Goal: Task Accomplishment & Management: Complete application form

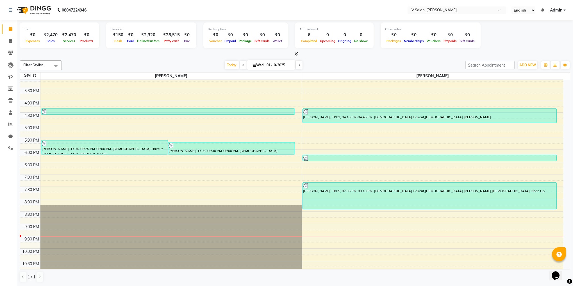
scroll to position [206, 0]
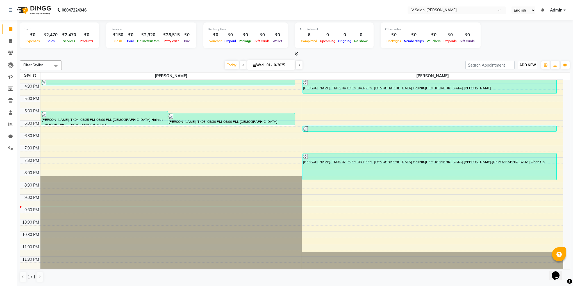
click at [534, 68] on button "ADD NEW Toggle Dropdown" at bounding box center [527, 65] width 19 height 8
click at [516, 82] on link "Add Invoice" at bounding box center [515, 82] width 44 height 7
select select "service"
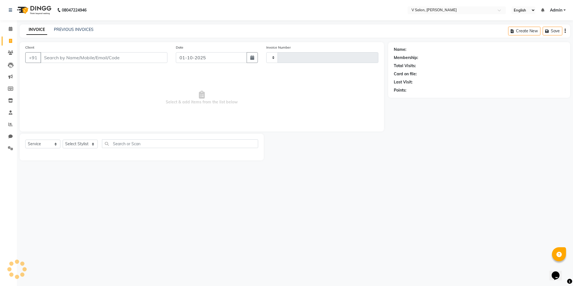
type input "1341"
select select "8434"
click at [99, 58] on input "Client" at bounding box center [103, 57] width 127 height 11
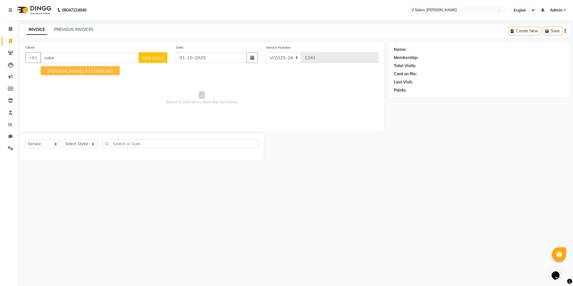
click at [85, 71] on ngb-highlight "9737808380" at bounding box center [99, 71] width 28 height 6
type input "9737808380"
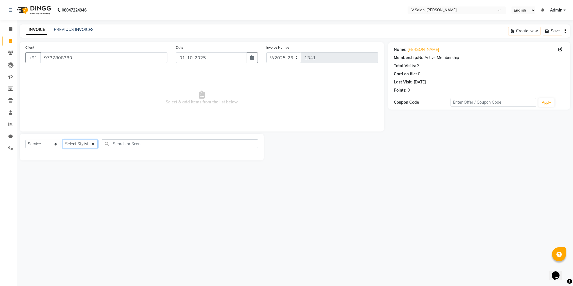
drag, startPoint x: 85, startPoint y: 143, endPoint x: 90, endPoint y: 168, distance: 25.6
click at [90, 168] on main "INVOICE PREVIOUS INVOICES Create New Save Client [PHONE_NUMBER] Date [DATE] Inv…" at bounding box center [295, 96] width 556 height 144
select select "81550"
click at [63, 140] on select "Select Stylist [PERSON_NAME] vishal nai" at bounding box center [80, 144] width 35 height 9
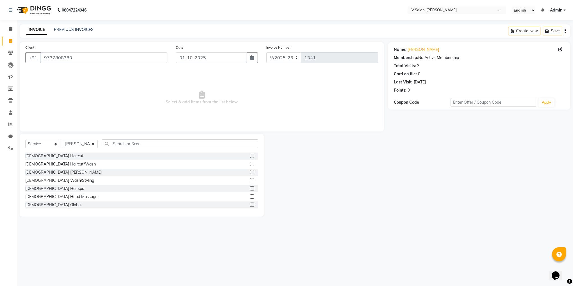
click at [250, 189] on label at bounding box center [252, 188] width 4 height 4
click at [250, 189] on input "checkbox" at bounding box center [252, 189] width 4 height 4
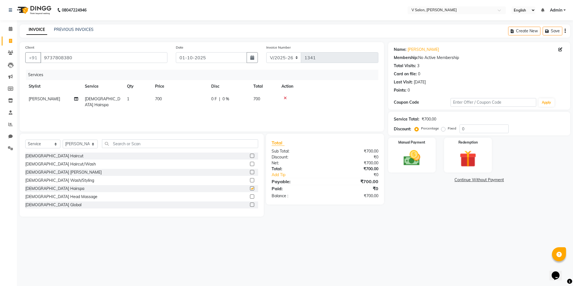
checkbox input "false"
click at [250, 208] on label at bounding box center [252, 209] width 4 height 4
click at [250, 208] on input "checkbox" at bounding box center [252, 209] width 4 height 4
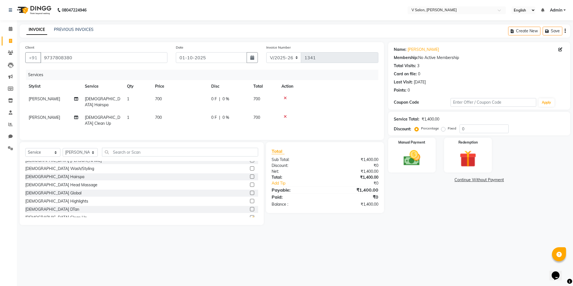
checkbox input "false"
click at [461, 128] on input "0" at bounding box center [483, 128] width 49 height 9
type input "40"
click at [406, 154] on img at bounding box center [412, 158] width 28 height 20
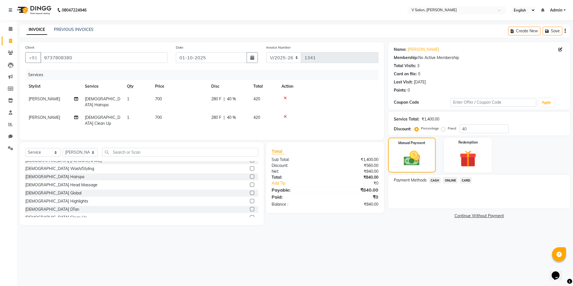
click at [453, 180] on span "ONLINE" at bounding box center [450, 180] width 15 height 6
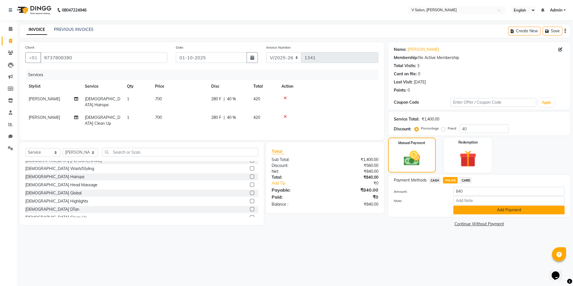
click at [466, 211] on button "Add Payment" at bounding box center [508, 210] width 111 height 9
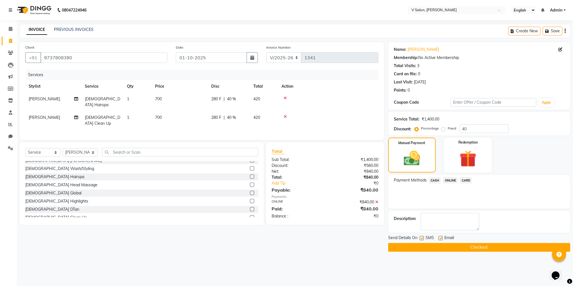
click at [421, 239] on label at bounding box center [422, 238] width 4 height 4
click at [421, 239] on input "checkbox" at bounding box center [422, 238] width 4 height 4
checkbox input "false"
click at [440, 239] on label at bounding box center [440, 238] width 4 height 4
click at [440, 239] on input "checkbox" at bounding box center [440, 238] width 4 height 4
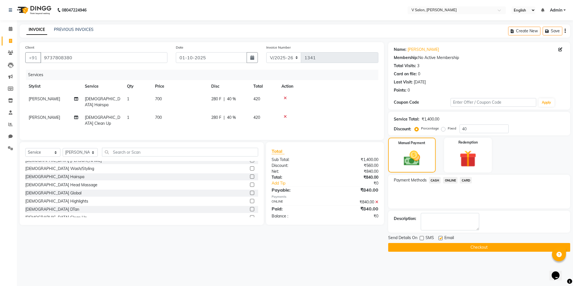
checkbox input "false"
click at [440, 248] on button "Checkout" at bounding box center [479, 247] width 182 height 9
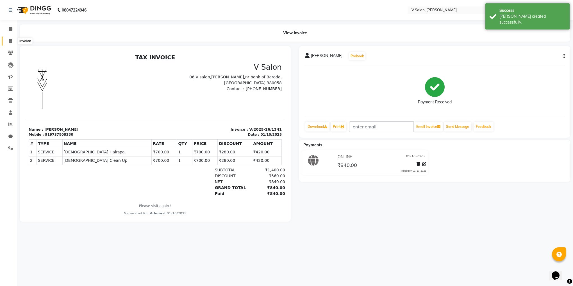
click at [8, 40] on span at bounding box center [11, 41] width 10 height 6
select select "8434"
select select "service"
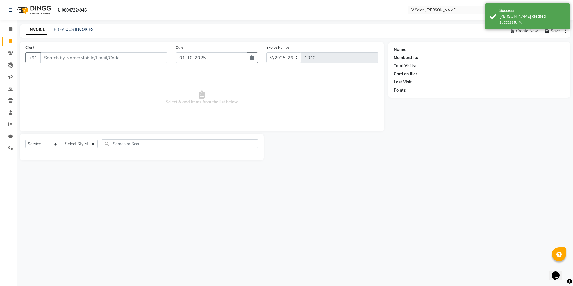
click at [77, 56] on input "Client" at bounding box center [103, 57] width 127 height 11
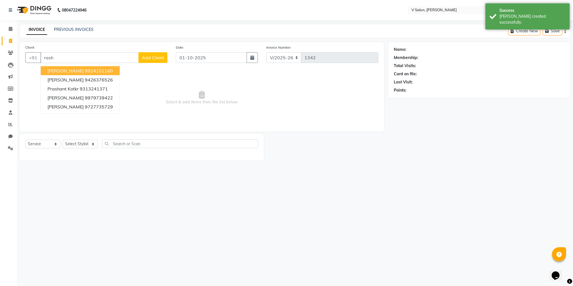
click at [85, 71] on ngb-highlight "9924101160" at bounding box center [99, 71] width 28 height 6
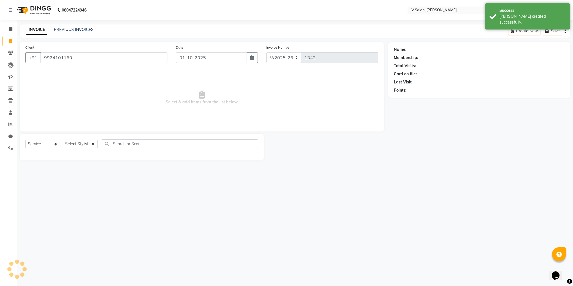
type input "9924101160"
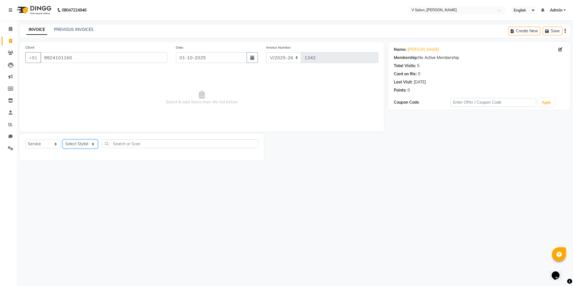
drag, startPoint x: 88, startPoint y: 147, endPoint x: 79, endPoint y: 173, distance: 27.6
click at [79, 173] on div "08047224946 Select Location × V Salon, [PERSON_NAME] Sarva English ENGLISH Espa…" at bounding box center [286, 143] width 573 height 286
select select "81550"
click at [63, 140] on select "Select Stylist [PERSON_NAME] vishal nai" at bounding box center [80, 144] width 35 height 9
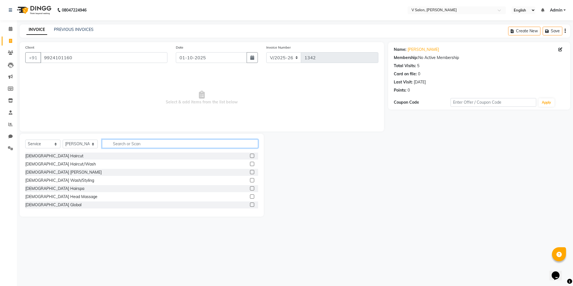
click at [250, 143] on input "text" at bounding box center [180, 143] width 156 height 9
type input "fem"
click at [250, 156] on label at bounding box center [252, 156] width 4 height 4
click at [250, 156] on input "checkbox" at bounding box center [252, 156] width 4 height 4
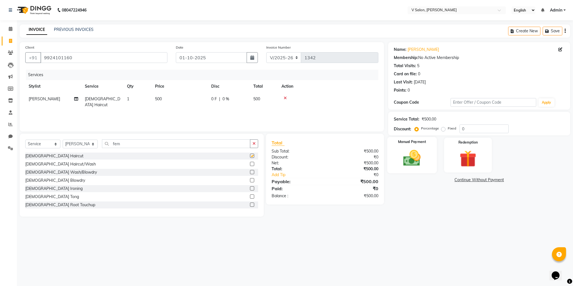
checkbox input "false"
click at [424, 152] on img at bounding box center [412, 158] width 28 height 20
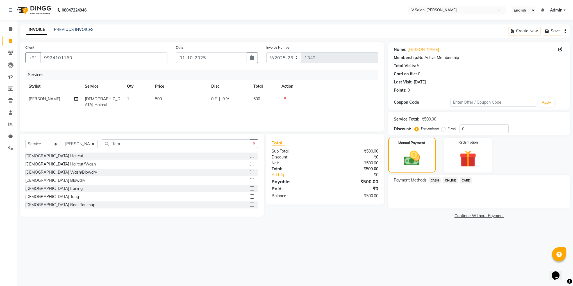
click at [432, 177] on span "CASH" at bounding box center [435, 180] width 12 height 6
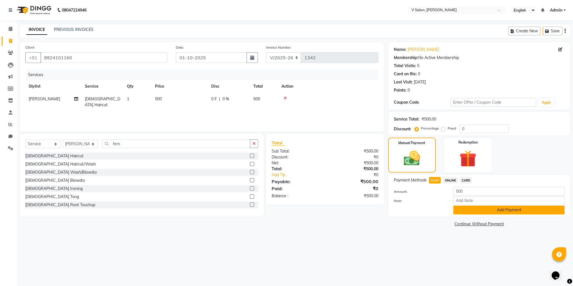
click at [467, 211] on button "Add Payment" at bounding box center [508, 210] width 111 height 9
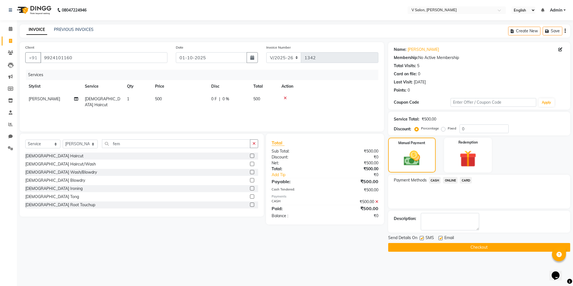
click at [422, 238] on label at bounding box center [422, 238] width 4 height 4
click at [422, 238] on input "checkbox" at bounding box center [422, 238] width 4 height 4
checkbox input "false"
click at [441, 238] on label at bounding box center [440, 238] width 4 height 4
click at [441, 238] on input "checkbox" at bounding box center [440, 238] width 4 height 4
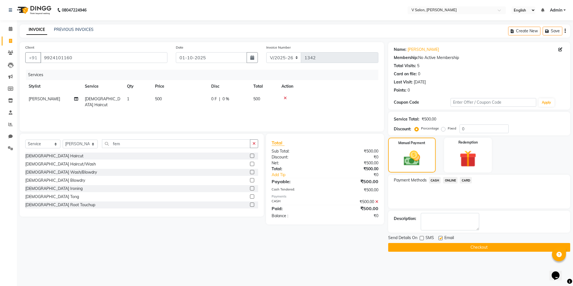
checkbox input "false"
click at [444, 246] on button "Checkout" at bounding box center [479, 247] width 182 height 9
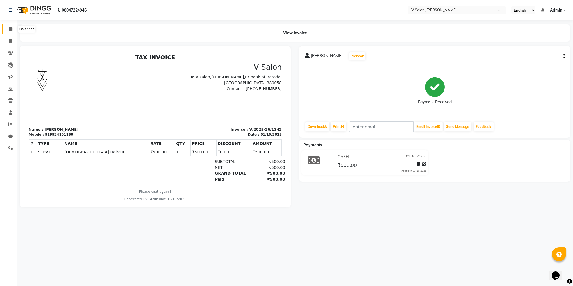
click at [8, 29] on span at bounding box center [11, 29] width 10 height 6
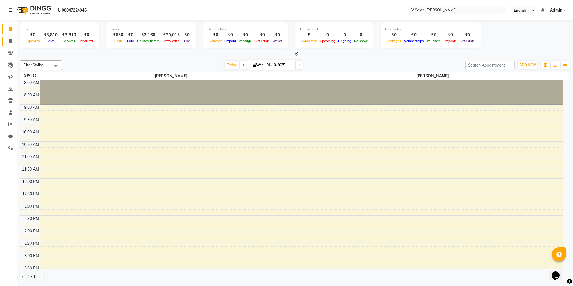
click at [8, 37] on link "Invoice" at bounding box center [8, 41] width 13 height 9
select select "8434"
select select "service"
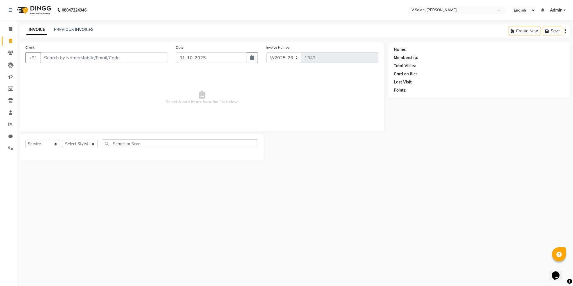
click at [62, 59] on input "Client" at bounding box center [103, 57] width 127 height 11
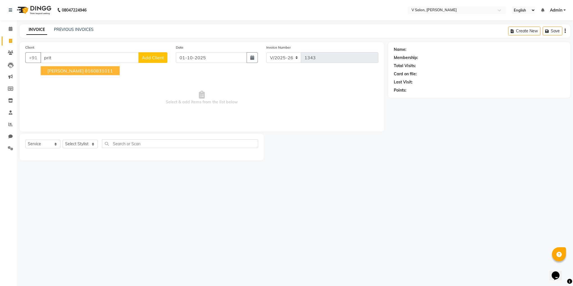
click at [65, 69] on span "[PERSON_NAME]" at bounding box center [65, 71] width 36 height 6
type input "8160831011"
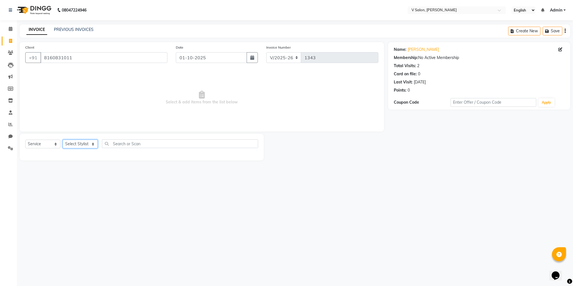
click at [85, 145] on select "Select Stylist [PERSON_NAME] vishal nai" at bounding box center [80, 144] width 35 height 9
select select "82636"
click at [63, 140] on select "Select Stylist [PERSON_NAME] vishal nai" at bounding box center [80, 144] width 35 height 9
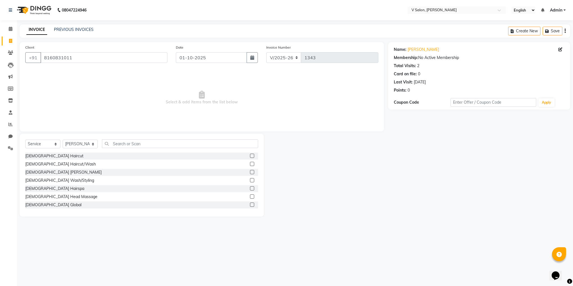
click at [250, 171] on label at bounding box center [252, 172] width 4 height 4
click at [250, 171] on input "checkbox" at bounding box center [252, 172] width 4 height 4
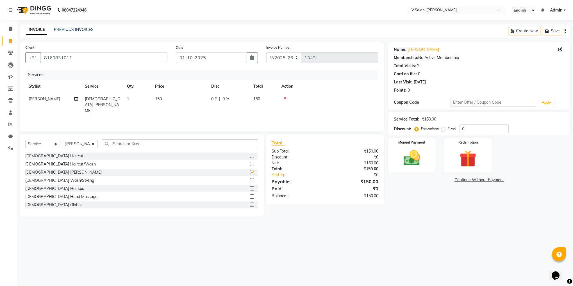
checkbox input "false"
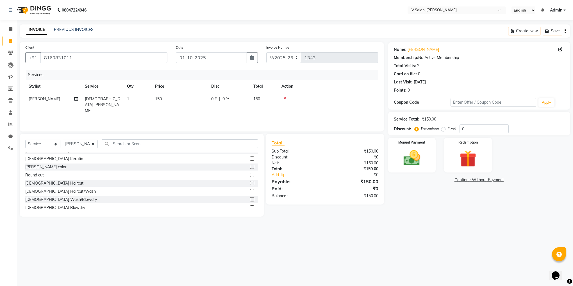
scroll to position [87, 0]
click at [250, 165] on label at bounding box center [252, 166] width 4 height 4
click at [250, 165] on input "checkbox" at bounding box center [252, 167] width 4 height 4
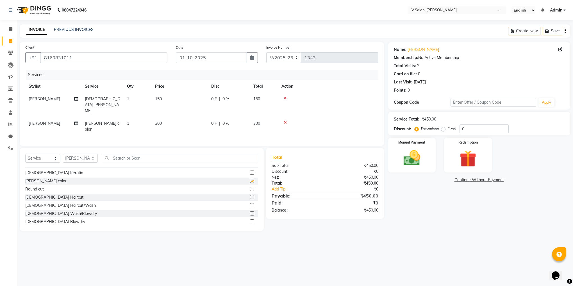
checkbox input "false"
click at [418, 154] on img at bounding box center [412, 158] width 28 height 20
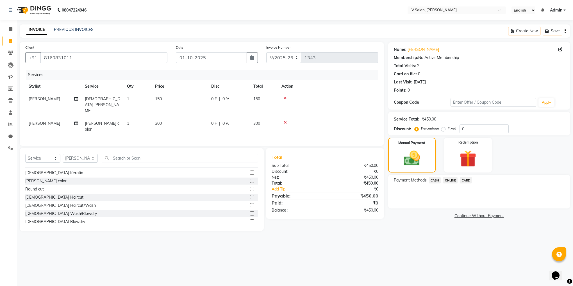
click at [248, 117] on td "0 F | 0 %" at bounding box center [229, 126] width 42 height 19
select select "82636"
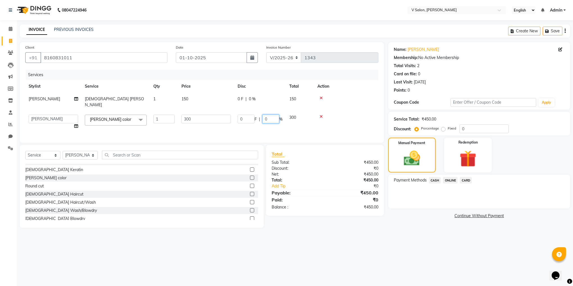
click at [264, 115] on input "0" at bounding box center [270, 119] width 17 height 9
type input "40"
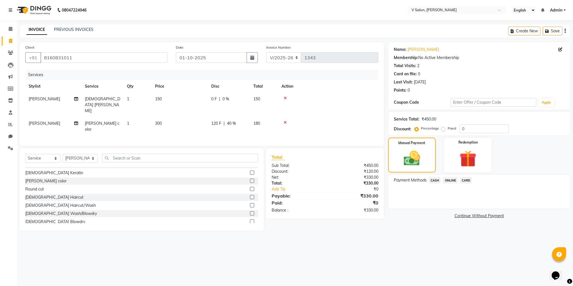
click at [450, 180] on span "ONLINE" at bounding box center [450, 180] width 15 height 6
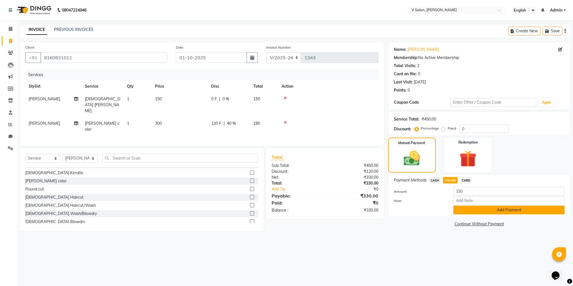
click at [459, 210] on button "Add Payment" at bounding box center [508, 210] width 111 height 9
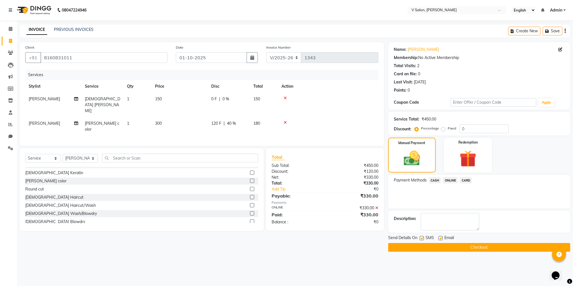
click at [421, 239] on label at bounding box center [422, 238] width 4 height 4
click at [421, 239] on input "checkbox" at bounding box center [422, 238] width 4 height 4
checkbox input "false"
click at [440, 240] on label at bounding box center [440, 238] width 4 height 4
click at [440, 240] on input "checkbox" at bounding box center [440, 238] width 4 height 4
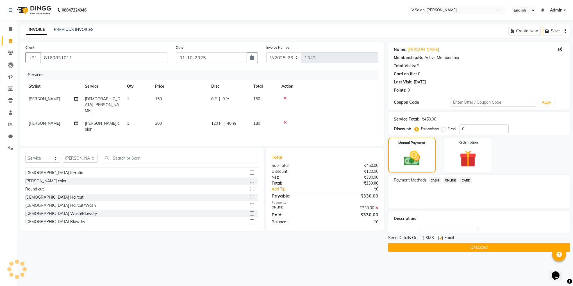
checkbox input "false"
click at [443, 248] on button "Checkout" at bounding box center [479, 247] width 182 height 9
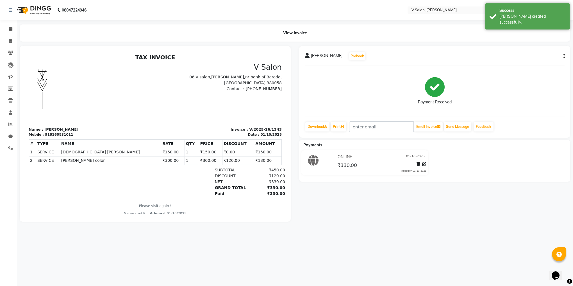
click at [14, 34] on li "Calendar" at bounding box center [8, 29] width 17 height 12
click at [8, 43] on span at bounding box center [11, 41] width 10 height 6
select select "8434"
select select "service"
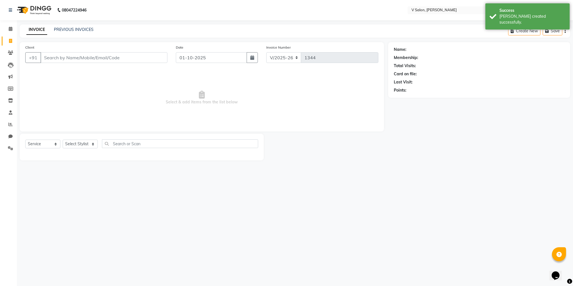
click at [76, 58] on input "Client" at bounding box center [103, 57] width 127 height 11
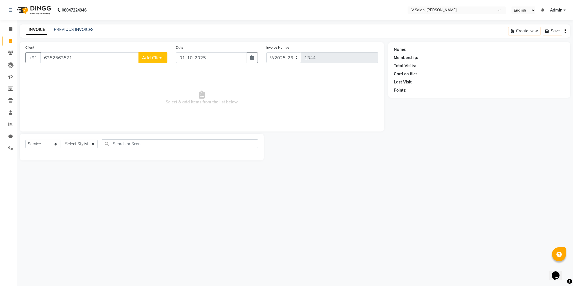
type input "6352563571"
click at [147, 60] on span "Add Client" at bounding box center [153, 58] width 22 height 6
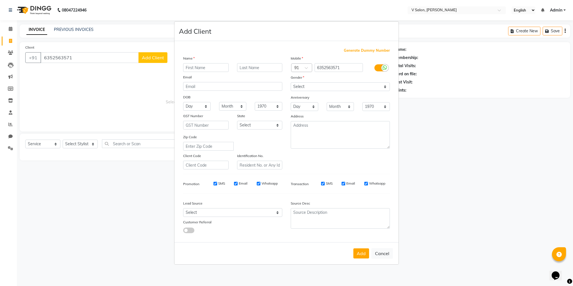
click at [190, 71] on input "text" at bounding box center [205, 67] width 45 height 9
type input "harsh"
click at [243, 69] on input "text" at bounding box center [259, 67] width 45 height 9
type input "[PERSON_NAME]"
drag, startPoint x: 310, startPoint y: 88, endPoint x: 313, endPoint y: 117, distance: 29.6
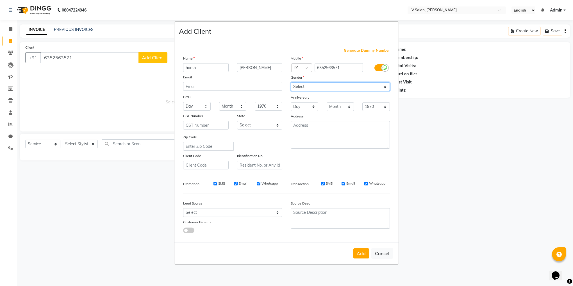
click at [313, 117] on div "Mobile Country Code × 91 6352563571 Gender Select [DEMOGRAPHIC_DATA] [DEMOGRAPH…" at bounding box center [340, 112] width 108 height 114
select select "[DEMOGRAPHIC_DATA]"
click at [291, 83] on select "Select [DEMOGRAPHIC_DATA] [DEMOGRAPHIC_DATA] Other Prefer Not To Say" at bounding box center [340, 86] width 99 height 9
click at [358, 250] on button "Add" at bounding box center [361, 253] width 16 height 10
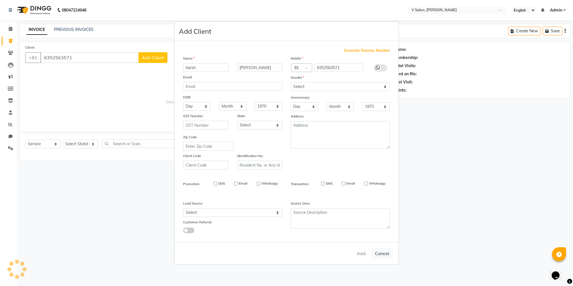
select select
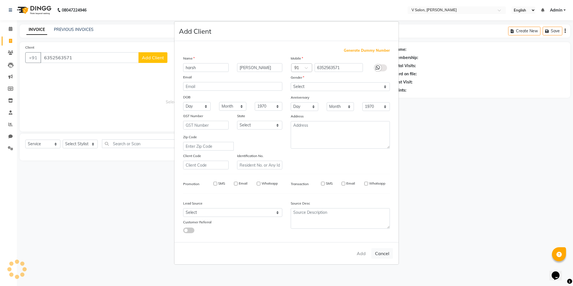
select select
checkbox input "false"
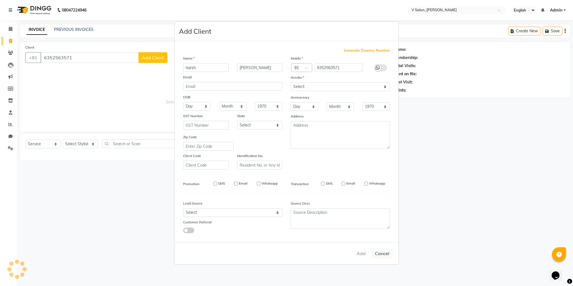
checkbox input "false"
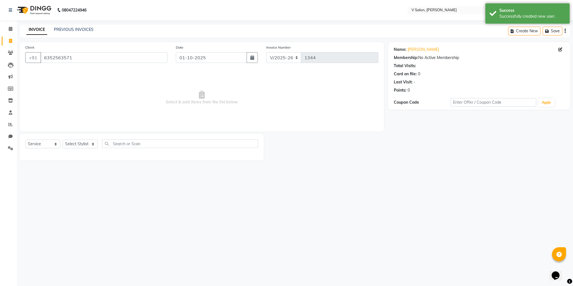
click at [89, 139] on div "Select Service Product Membership Package Voucher Prepaid Gift Card Select Styl…" at bounding box center [141, 145] width 233 height 13
drag, startPoint x: 89, startPoint y: 146, endPoint x: 87, endPoint y: 175, distance: 28.8
click at [87, 175] on div "08047224946 Select Location × V Salon, [PERSON_NAME] Sarva English ENGLISH Espa…" at bounding box center [286, 143] width 573 height 286
select select "82636"
click at [63, 140] on select "Select Stylist [PERSON_NAME] vishal nai" at bounding box center [80, 144] width 35 height 9
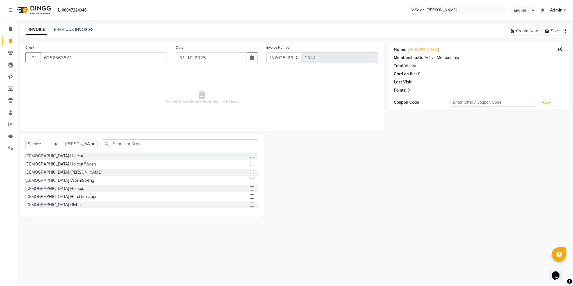
click at [250, 158] on label at bounding box center [252, 156] width 4 height 4
click at [250, 158] on input "checkbox" at bounding box center [252, 156] width 4 height 4
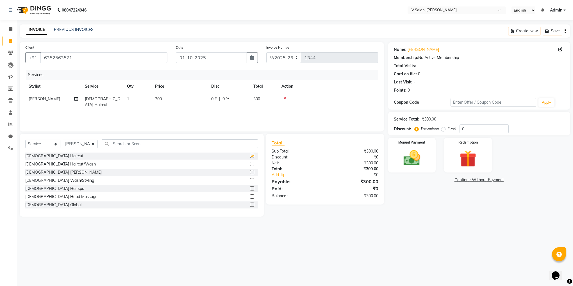
checkbox input "false"
click at [250, 172] on label at bounding box center [252, 172] width 4 height 4
click at [250, 172] on input "checkbox" at bounding box center [252, 172] width 4 height 4
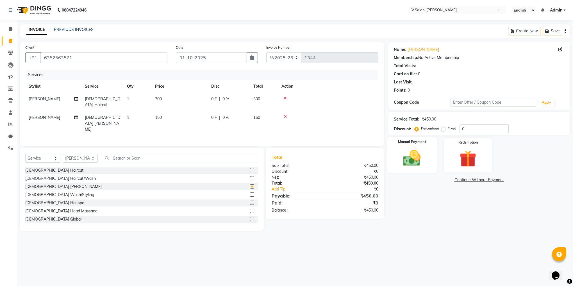
checkbox input "false"
click at [408, 165] on img at bounding box center [412, 158] width 28 height 20
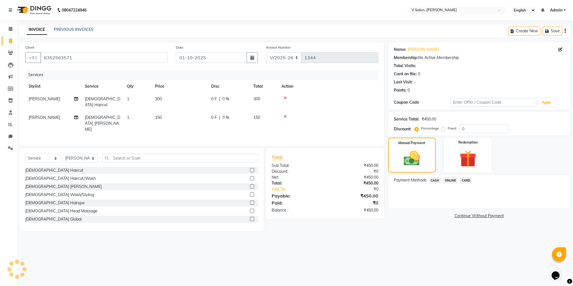
click at [448, 181] on span "ONLINE" at bounding box center [450, 180] width 15 height 6
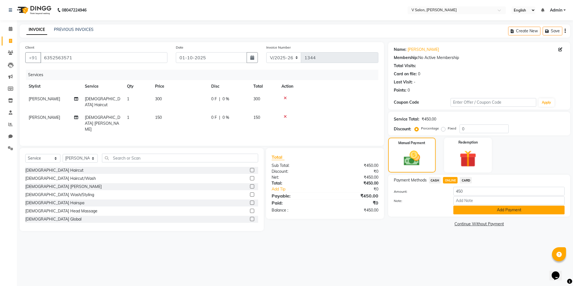
click at [467, 210] on button "Add Payment" at bounding box center [508, 210] width 111 height 9
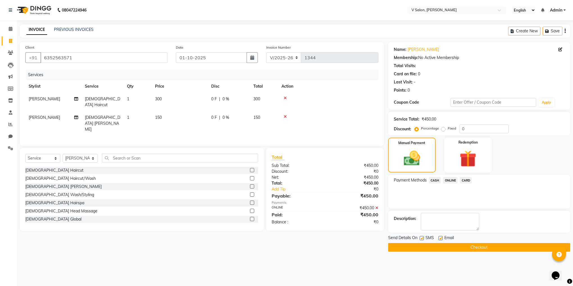
click at [422, 240] on label at bounding box center [422, 238] width 4 height 4
click at [422, 240] on input "checkbox" at bounding box center [422, 238] width 4 height 4
checkbox input "false"
click at [440, 238] on label at bounding box center [440, 238] width 4 height 4
click at [440, 238] on input "checkbox" at bounding box center [440, 238] width 4 height 4
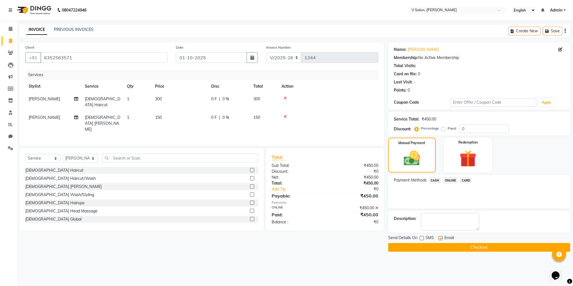
checkbox input "false"
click at [446, 254] on main "INVOICE PREVIOUS INVOICES Create New Save Client [PHONE_NUMBER] Date [DATE] Inv…" at bounding box center [295, 142] width 556 height 236
click at [446, 250] on button "Checkout" at bounding box center [479, 247] width 182 height 9
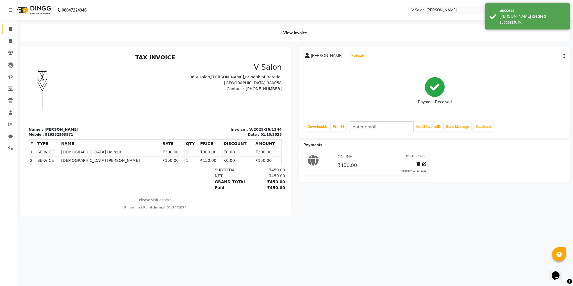
click at [11, 32] on link "Calendar" at bounding box center [8, 28] width 13 height 9
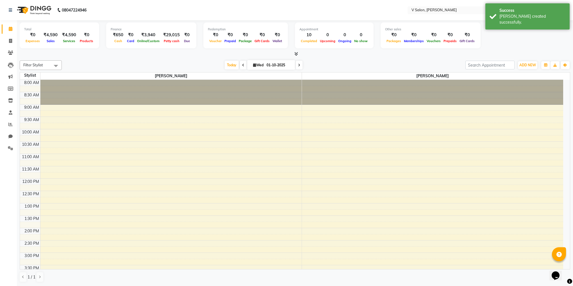
click at [530, 70] on div "Filter Stylist Select All [PERSON_NAME] vishal nai [DATE] [DATE] Toggle Dropdow…" at bounding box center [295, 171] width 550 height 226
click at [530, 67] on span "ADD NEW" at bounding box center [527, 65] width 17 height 4
click at [521, 90] on link "Add Expense" at bounding box center [515, 90] width 44 height 7
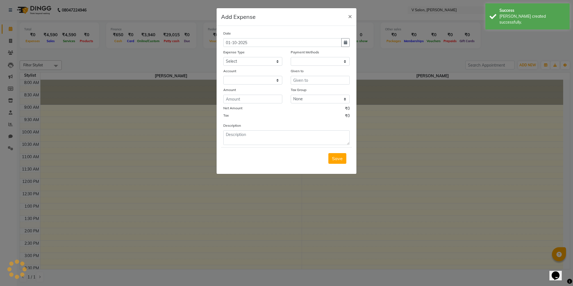
select select "1"
select select "7556"
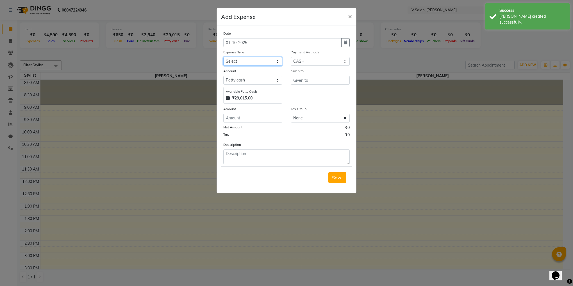
click at [245, 62] on select "Select Advance Salary Bank charges Car maintenance Cash transfer to bank Cash t…" at bounding box center [252, 61] width 59 height 9
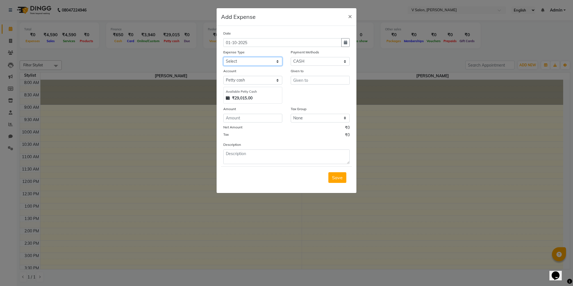
select select "23219"
click at [223, 57] on select "Select Advance Salary Bank charges Car maintenance Cash transfer to bank Cash t…" at bounding box center [252, 61] width 59 height 9
click at [235, 117] on input "number" at bounding box center [252, 118] width 59 height 9
type input "30"
click at [315, 81] on input "text" at bounding box center [320, 80] width 59 height 9
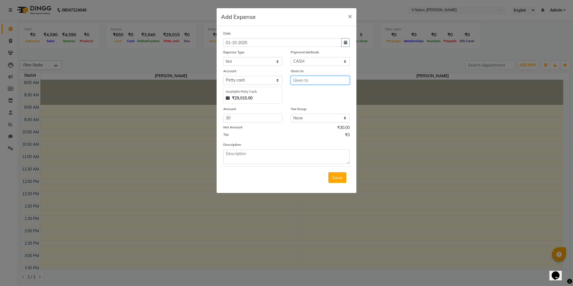
type input "b"
click at [312, 91] on ngb-highlight "[PERSON_NAME]" at bounding box center [307, 92] width 19 height 6
type input "[PERSON_NAME]"
click at [335, 177] on span "Save" at bounding box center [337, 178] width 11 height 6
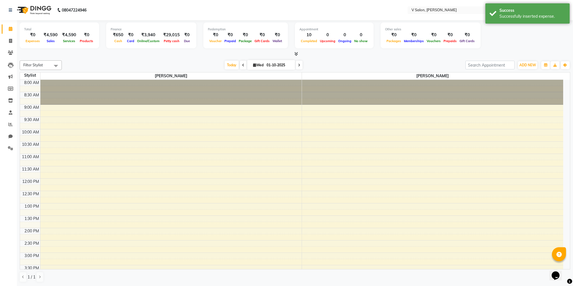
click at [11, 22] on div "Calendar Invoice Clients Leads Marketing Members Inventory Staff Reports Chat S…" at bounding box center [38, 146] width 76 height 261
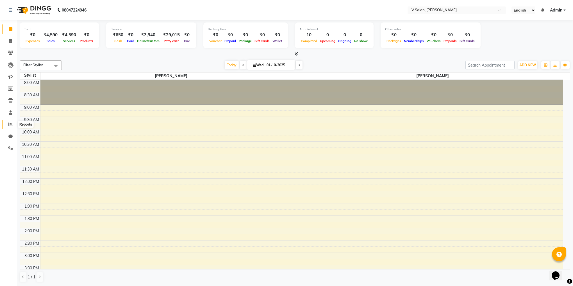
click at [7, 125] on span at bounding box center [11, 124] width 10 height 6
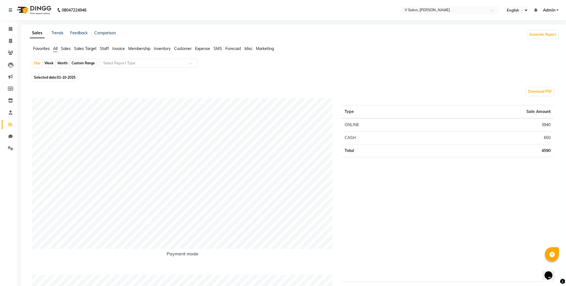
click at [56, 78] on span "Selected date: [DATE]" at bounding box center [55, 77] width 44 height 7
select select "10"
select select "2025"
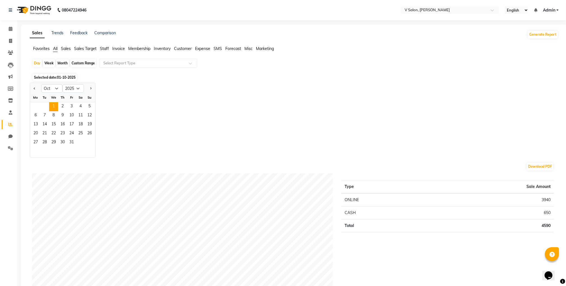
click at [63, 63] on div "Month" at bounding box center [62, 63] width 13 height 8
select select "10"
select select "2025"
click at [35, 86] on button "Previous month" at bounding box center [34, 88] width 4 height 9
select select "9"
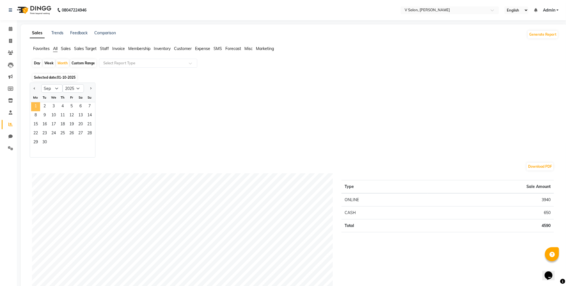
click at [37, 107] on span "1" at bounding box center [35, 106] width 9 height 9
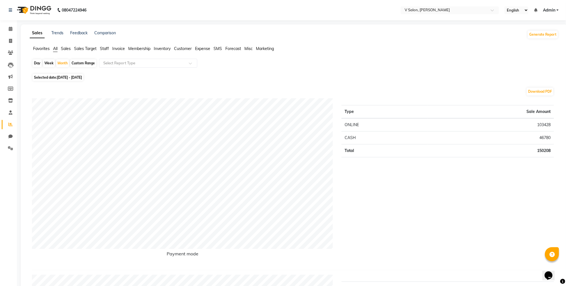
click at [40, 65] on div "Day" at bounding box center [37, 63] width 9 height 8
select select "9"
select select "2025"
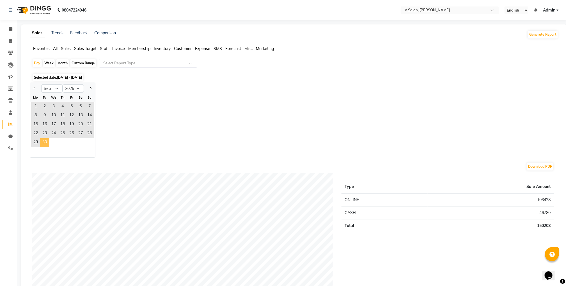
click at [44, 140] on span "30" at bounding box center [44, 142] width 9 height 9
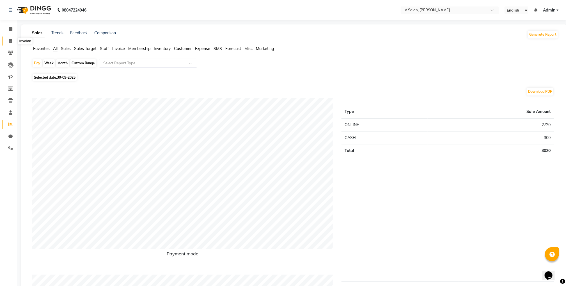
click at [8, 41] on span at bounding box center [11, 41] width 10 height 6
select select "service"
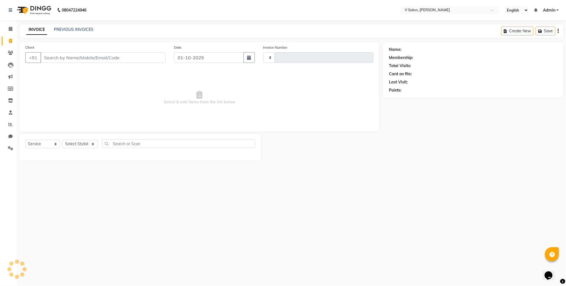
type input "1345"
select select "8434"
click at [64, 55] on input "Client" at bounding box center [103, 57] width 127 height 11
type input "7891622193"
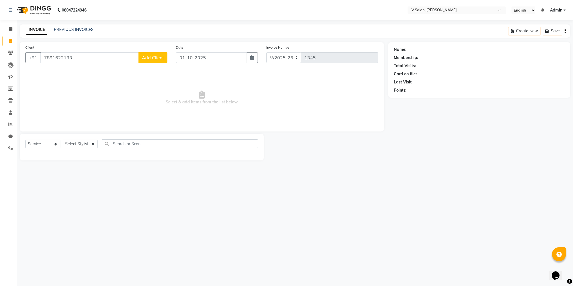
click at [148, 53] on button "Add Client" at bounding box center [152, 57] width 29 height 11
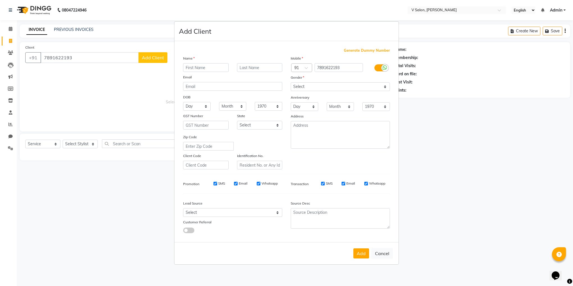
click at [206, 66] on input "text" at bounding box center [205, 67] width 45 height 9
type input "mohit"
click at [264, 68] on input "text" at bounding box center [259, 67] width 45 height 9
type input "[PERSON_NAME]"
click at [294, 91] on select "Select [DEMOGRAPHIC_DATA] [DEMOGRAPHIC_DATA] Other Prefer Not To Say" at bounding box center [340, 86] width 99 height 9
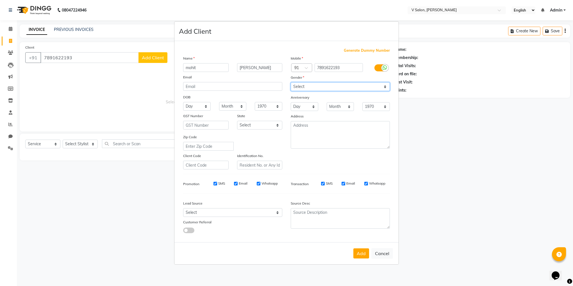
select select "[DEMOGRAPHIC_DATA]"
click at [291, 83] on select "Select [DEMOGRAPHIC_DATA] [DEMOGRAPHIC_DATA] Other Prefer Not To Say" at bounding box center [340, 86] width 99 height 9
click at [364, 253] on button "Add" at bounding box center [361, 253] width 16 height 10
select select
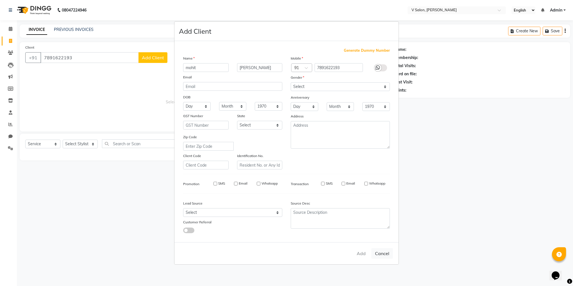
select select
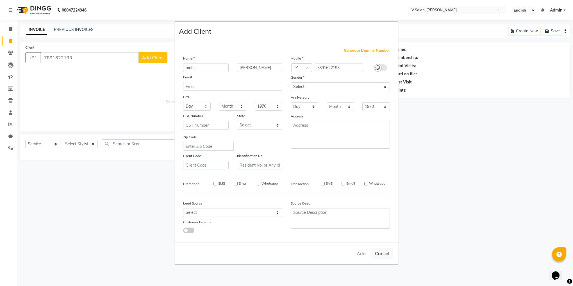
checkbox input "false"
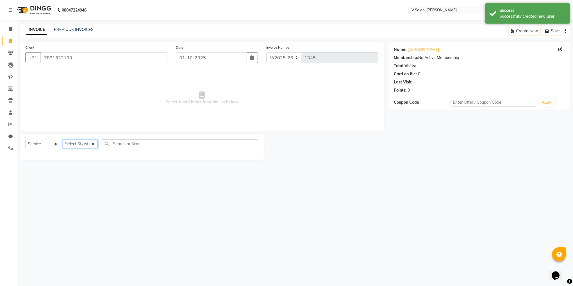
click at [91, 144] on select "Select Stylist [PERSON_NAME] vishal nai" at bounding box center [80, 144] width 35 height 9
select select "81550"
click at [63, 140] on select "Select Stylist [PERSON_NAME] vishal nai" at bounding box center [80, 144] width 35 height 9
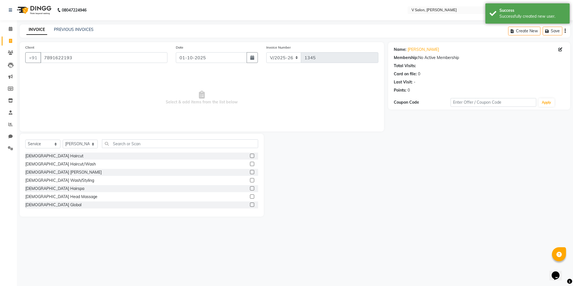
click at [250, 154] on label at bounding box center [252, 156] width 4 height 4
click at [250, 154] on input "checkbox" at bounding box center [252, 156] width 4 height 4
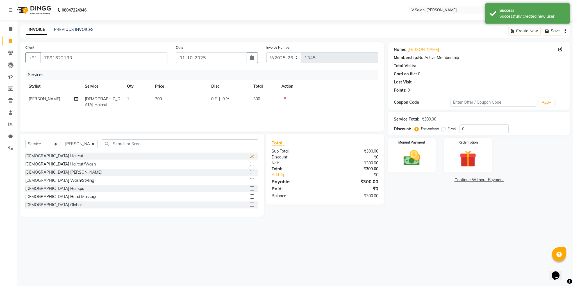
checkbox input "false"
click at [250, 174] on label at bounding box center [252, 172] width 4 height 4
click at [250, 174] on input "checkbox" at bounding box center [252, 172] width 4 height 4
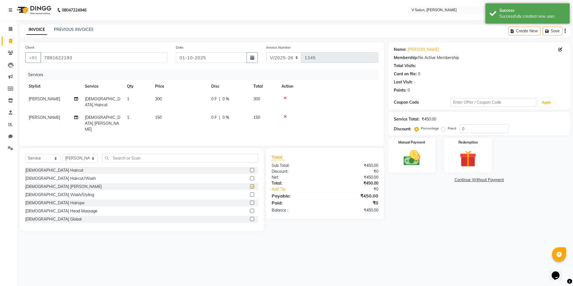
checkbox input "false"
click at [423, 168] on div "Manual Payment" at bounding box center [411, 155] width 49 height 36
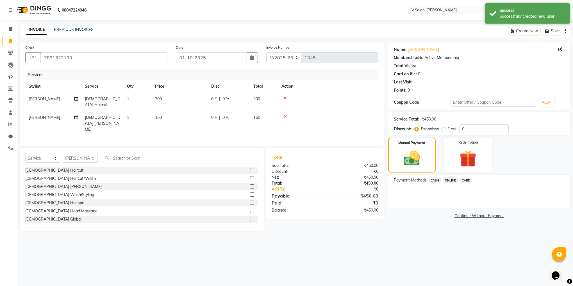
click at [447, 180] on span "ONLINE" at bounding box center [450, 180] width 15 height 6
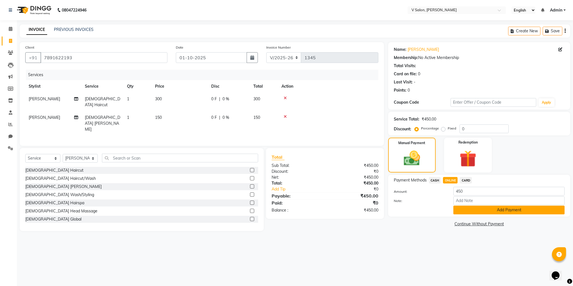
click at [464, 207] on button "Add Payment" at bounding box center [508, 210] width 111 height 9
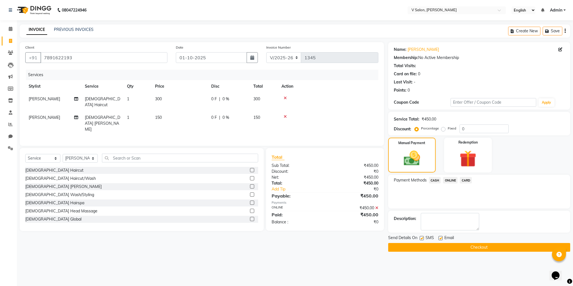
click at [422, 239] on label at bounding box center [422, 238] width 4 height 4
click at [422, 239] on input "checkbox" at bounding box center [422, 238] width 4 height 4
checkbox input "false"
click at [439, 239] on label at bounding box center [440, 238] width 4 height 4
click at [439, 239] on input "checkbox" at bounding box center [440, 238] width 4 height 4
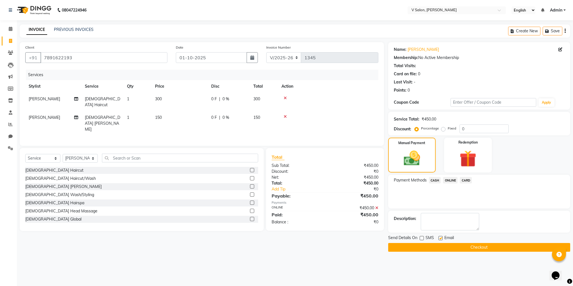
checkbox input "false"
click at [449, 249] on button "Checkout" at bounding box center [479, 247] width 182 height 9
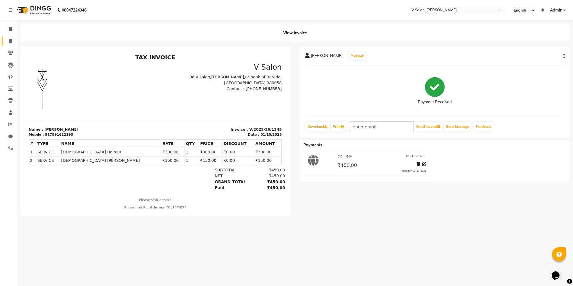
click at [14, 37] on link "Invoice" at bounding box center [8, 41] width 13 height 9
select select "8434"
select select "service"
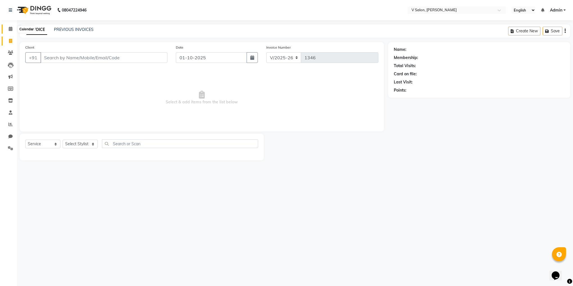
click at [10, 32] on span at bounding box center [11, 29] width 10 height 6
